Goal: Ask a question

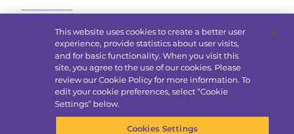
select select "MEDIUM"
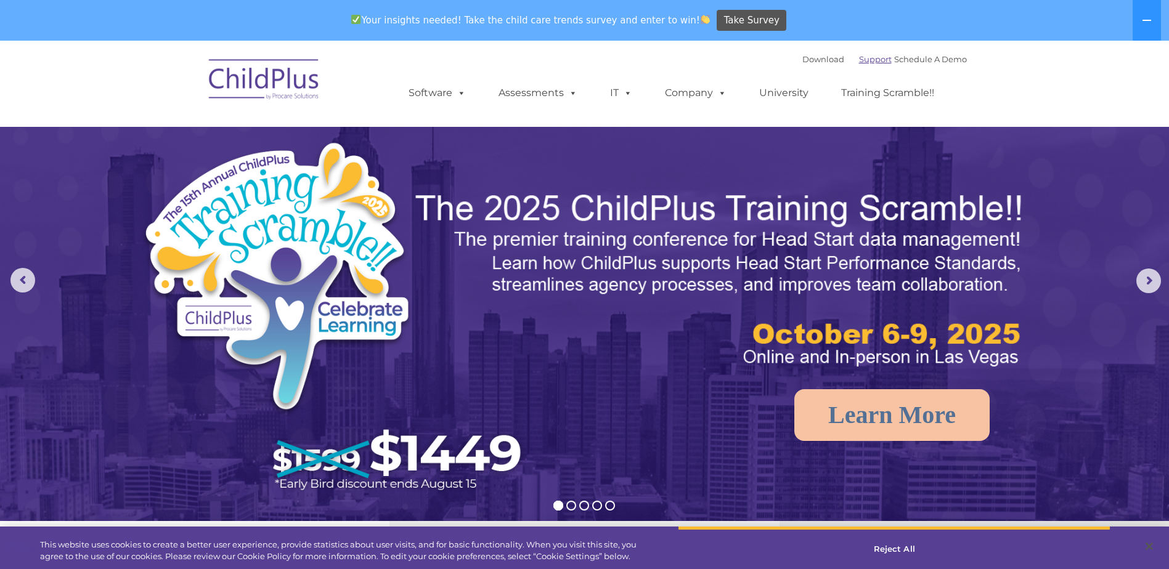
click at [293, 60] on link "Support" at bounding box center [875, 59] width 33 height 10
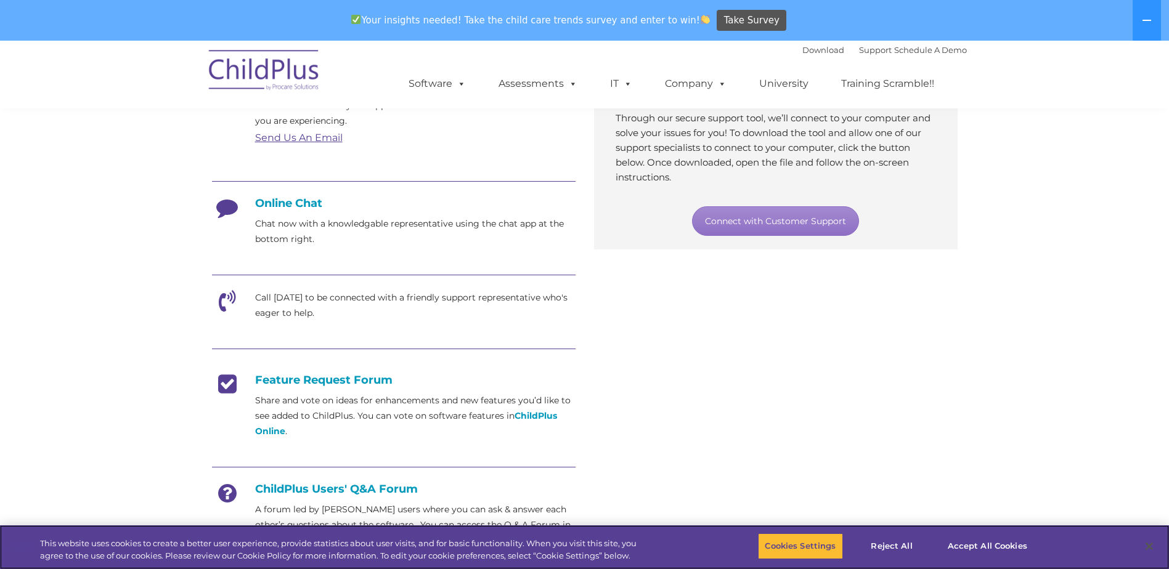
scroll to position [261, 0]
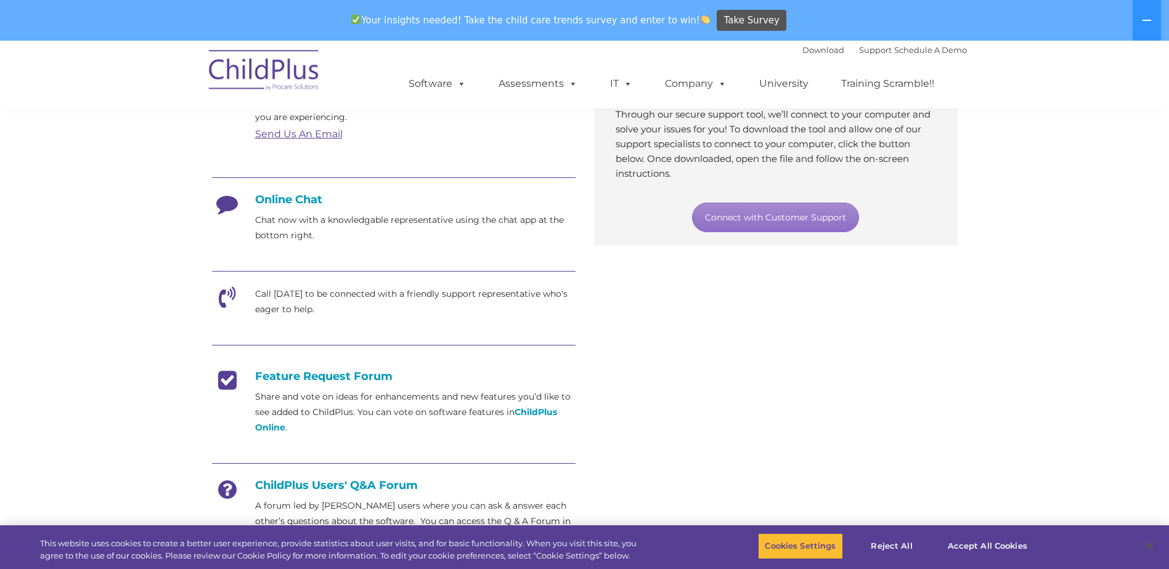
click at [370, 378] on h4 "Feature Request Forum" at bounding box center [393, 377] width 363 height 14
click at [537, 412] on strong "ChildPlus Online" at bounding box center [406, 420] width 302 height 26
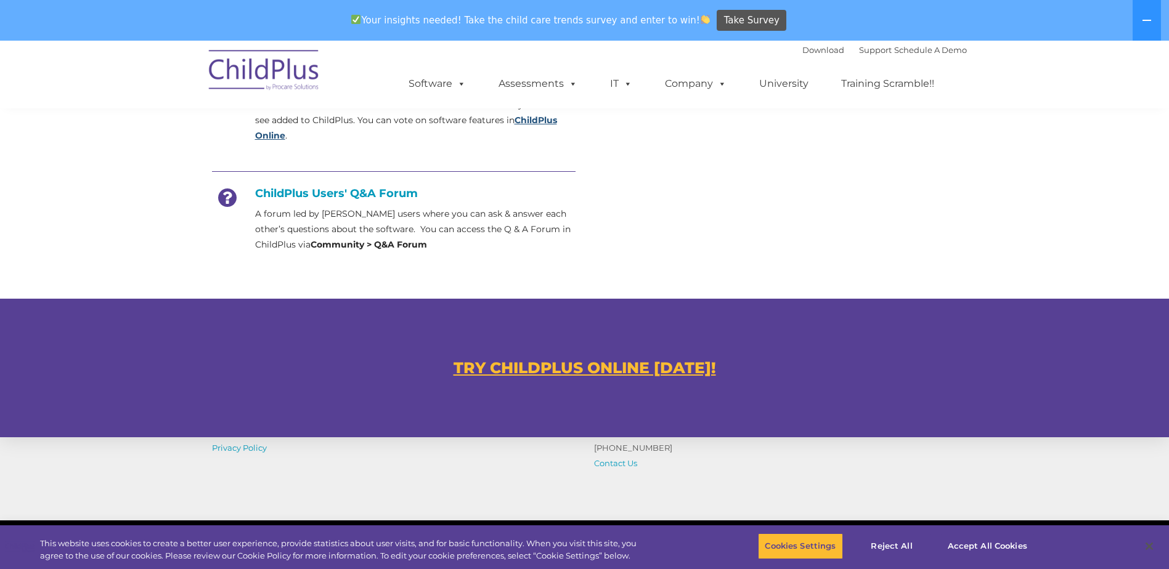
scroll to position [554, 0]
